Goal: Information Seeking & Learning: Compare options

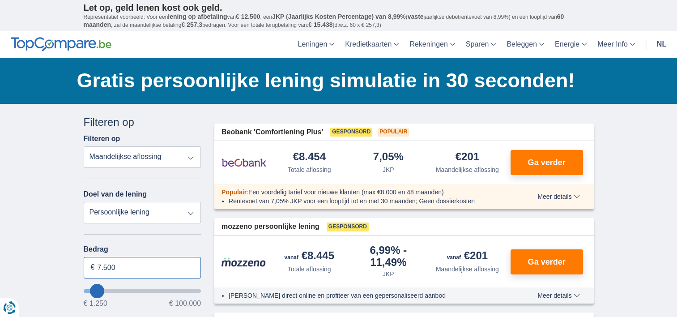
click at [163, 263] on input "7.500" at bounding box center [143, 267] width 118 height 21
type input "7"
type input "7.500"
click at [163, 263] on input "7.500" at bounding box center [143, 267] width 118 height 21
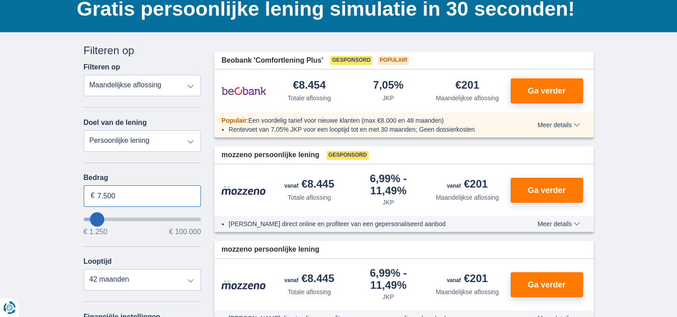
scroll to position [89, 0]
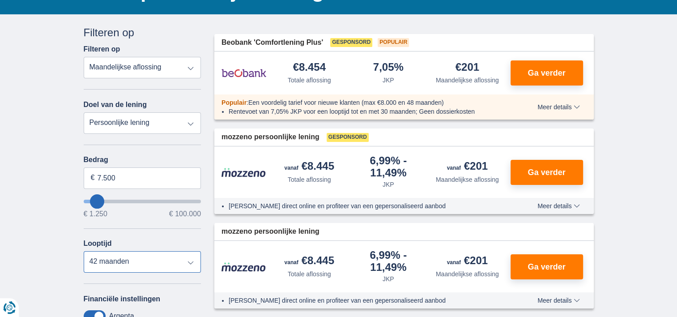
type input "7250"
click at [116, 165] on div "Bedrag 7.500 € € 1.250 € 100.000" at bounding box center [143, 187] width 118 height 62
click at [118, 170] on input "7.500" at bounding box center [143, 177] width 118 height 21
type input "7"
type input "15.000"
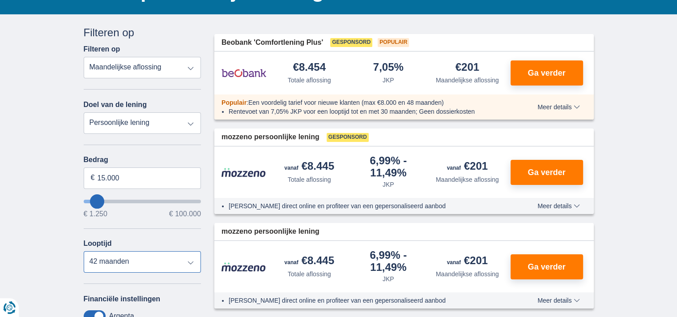
type input "15250"
select select "60"
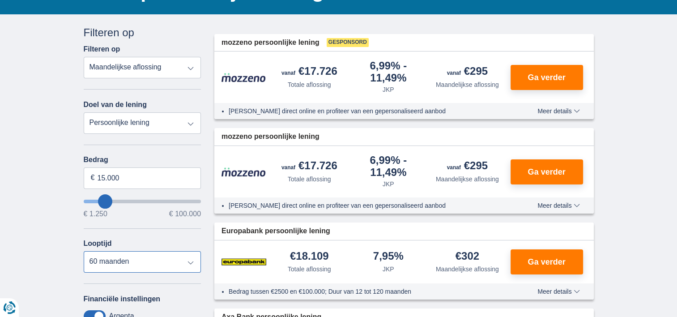
click at [84, 251] on select "12 maanden 18 maanden 24 maanden 30 maanden 36 maanden 42 maanden 48 maanden 60…" at bounding box center [143, 261] width 118 height 21
click at [193, 66] on select "Totale aflossing JKP Maandelijkse aflossing" at bounding box center [143, 67] width 118 height 21
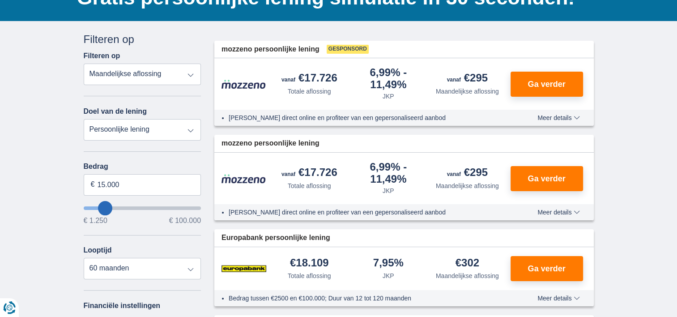
scroll to position [0, 0]
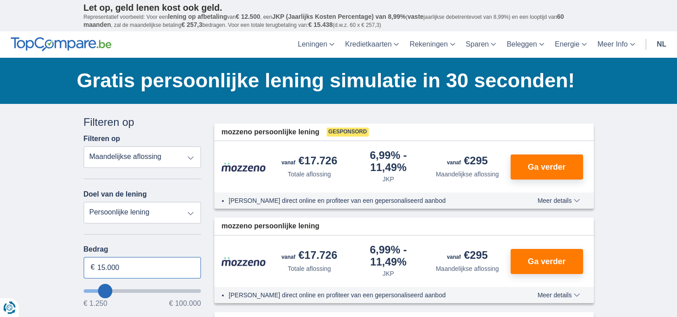
click at [101, 264] on input "15.000" at bounding box center [143, 267] width 118 height 21
click at [101, 264] on input "25.000" at bounding box center [143, 267] width 118 height 21
click at [128, 270] on input "25.000" at bounding box center [143, 267] width 118 height 21
type input "25.000"
type input "25250"
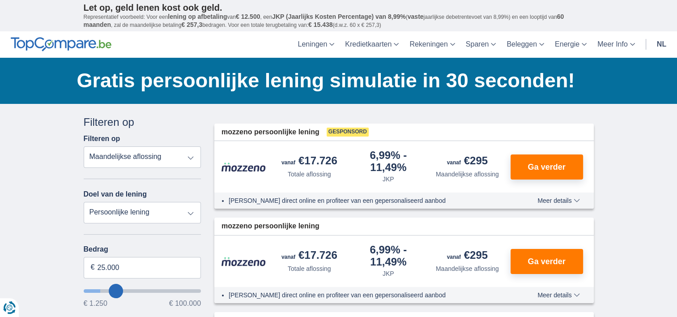
select select "120"
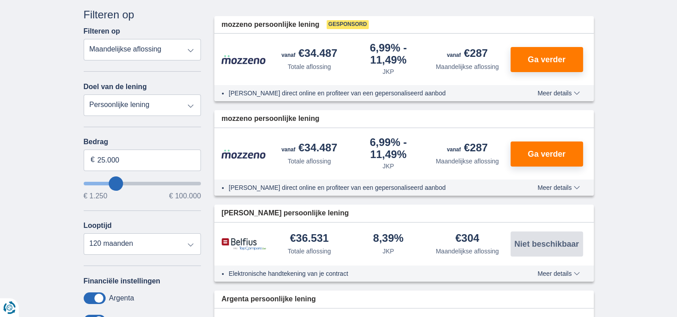
scroll to position [203, 0]
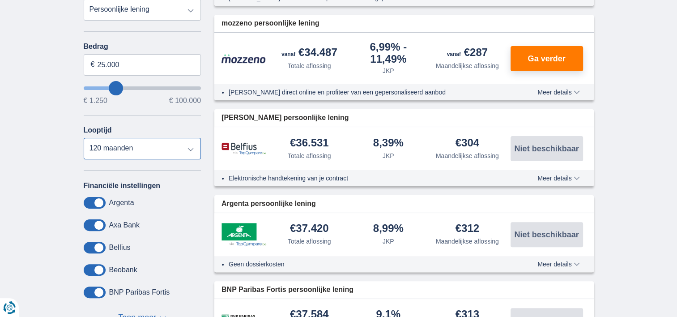
click at [141, 147] on select "12 maanden 18 maanden 24 maanden 30 maanden 36 maanden 42 maanden 48 maanden 60…" at bounding box center [143, 148] width 118 height 21
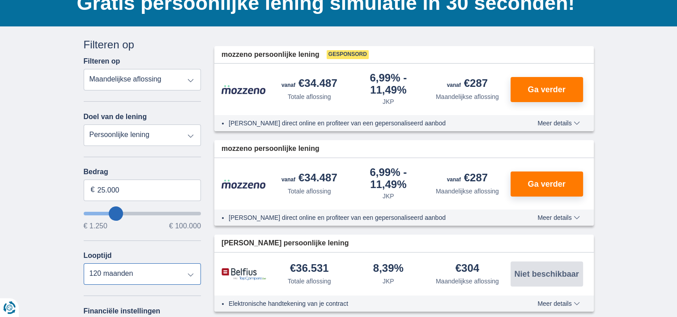
scroll to position [48, 0]
